Goal: Book appointment/travel/reservation

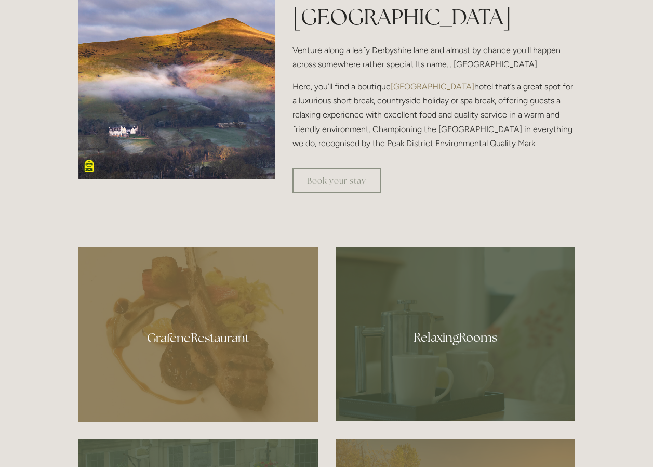
scroll to position [468, 0]
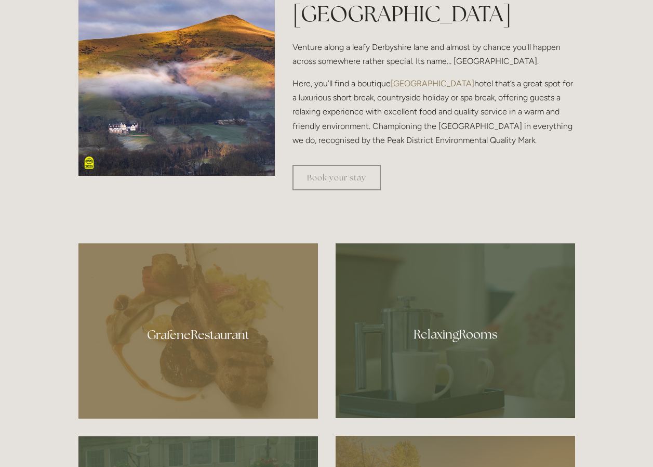
click at [211, 334] on div at bounding box center [198, 330] width 240 height 175
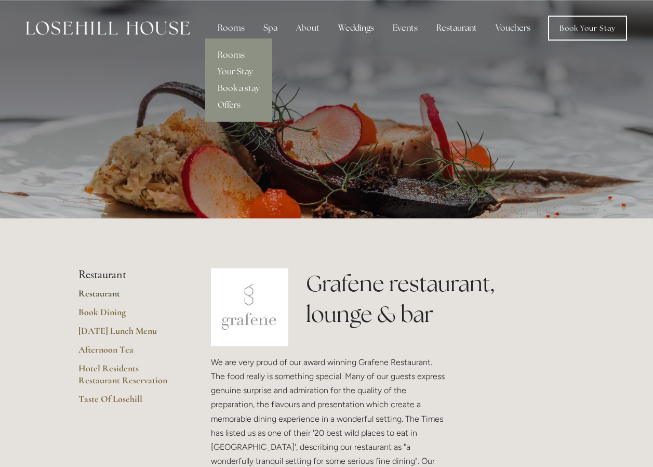
click at [242, 28] on div "Rooms" at bounding box center [231, 28] width 44 height 21
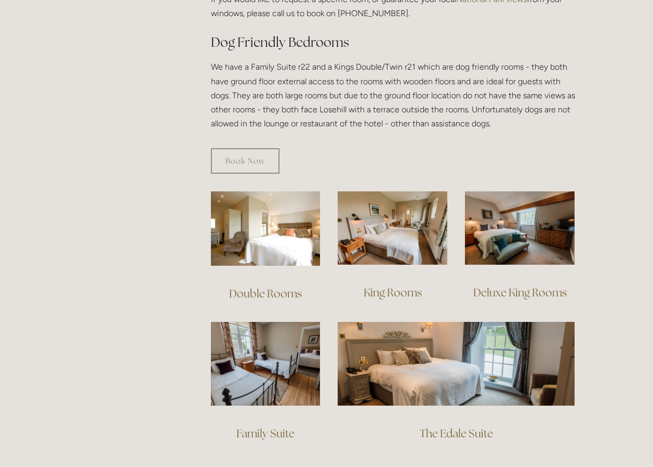
scroll to position [572, 0]
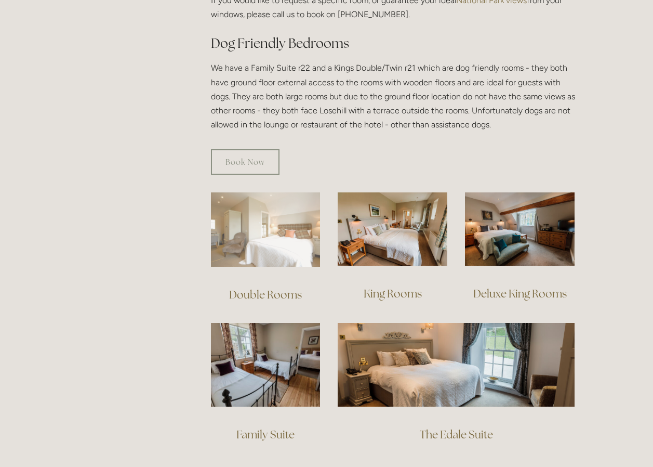
click at [273, 215] on img at bounding box center [266, 229] width 110 height 74
